Goal: Navigation & Orientation: Find specific page/section

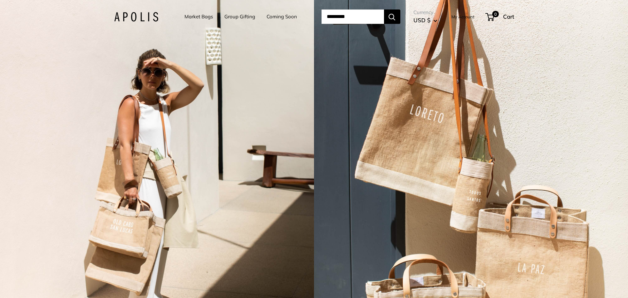
click at [272, 16] on link "Coming Soon" at bounding box center [282, 16] width 30 height 9
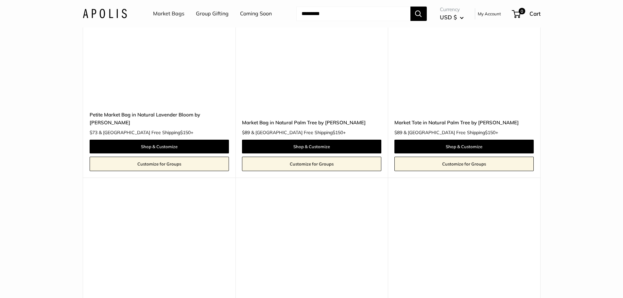
scroll to position [3664, 0]
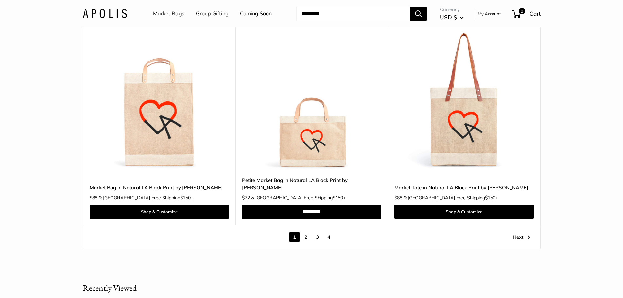
click at [308, 232] on link "2" at bounding box center [306, 237] width 10 height 10
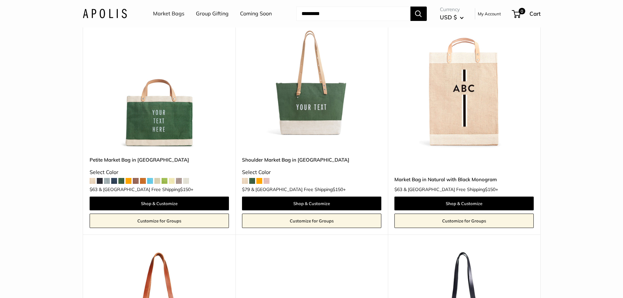
scroll to position [1709, 0]
